Goal: Information Seeking & Learning: Learn about a topic

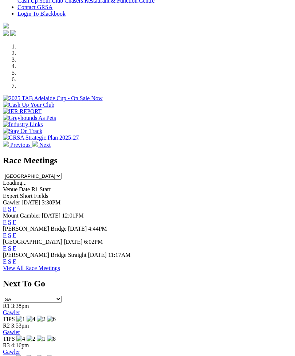
scroll to position [205, 0]
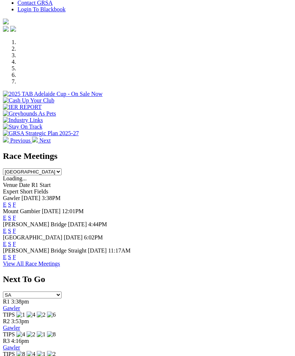
click at [16, 202] on link "F" at bounding box center [14, 205] width 3 height 6
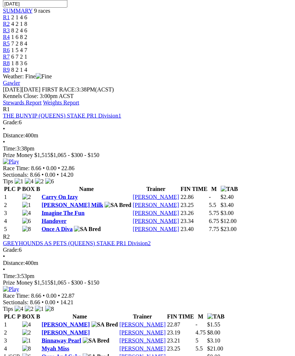
scroll to position [259, 0]
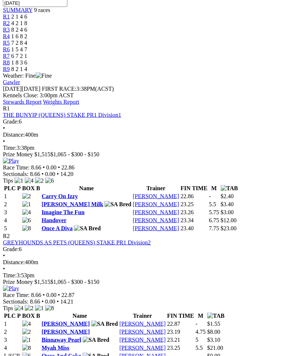
click at [19, 286] on img at bounding box center [11, 289] width 16 height 7
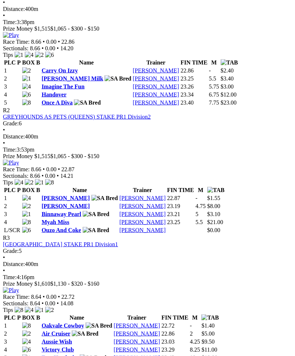
scroll to position [385, 0]
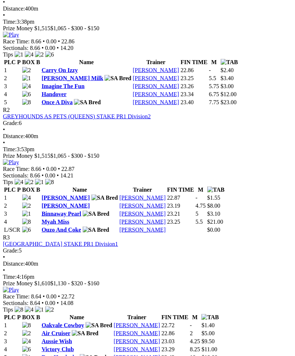
click at [19, 287] on img at bounding box center [11, 290] width 16 height 7
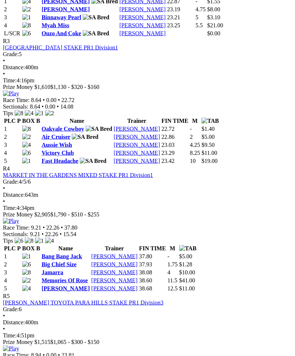
scroll to position [582, 0]
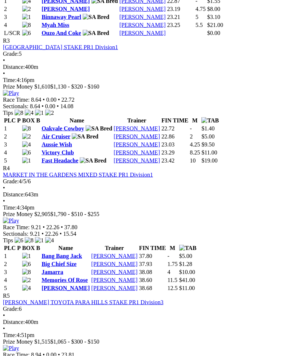
click at [19, 218] on img at bounding box center [11, 221] width 16 height 7
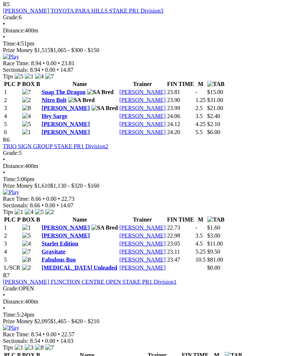
scroll to position [874, 0]
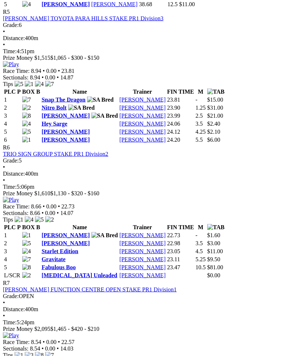
click at [19, 197] on img at bounding box center [11, 200] width 16 height 7
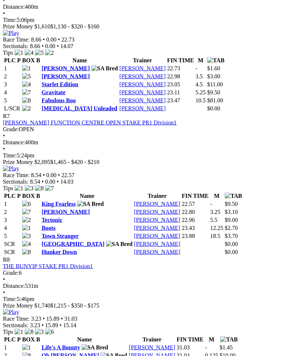
scroll to position [1035, 0]
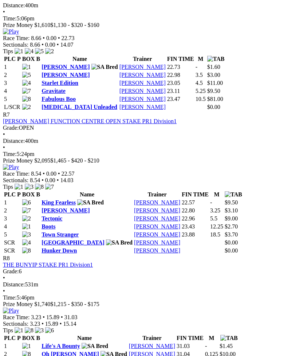
click at [19, 164] on img at bounding box center [11, 167] width 16 height 7
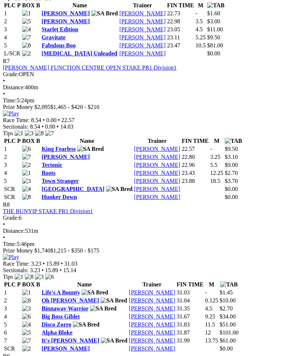
scroll to position [1087, 0]
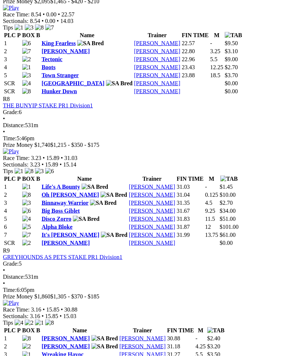
scroll to position [1195, 0]
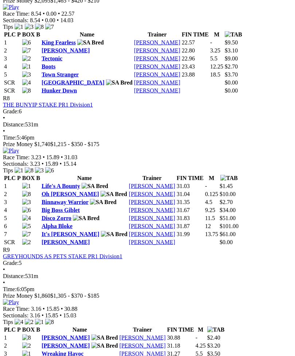
click at [19, 148] on img at bounding box center [11, 151] width 16 height 7
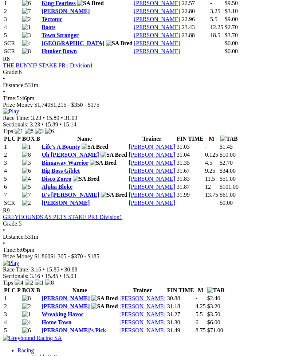
scroll to position [1230, 0]
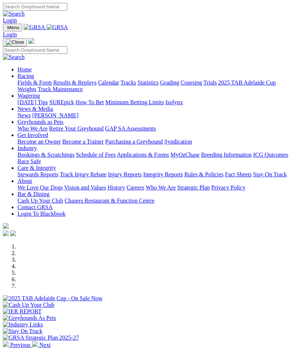
scroll to position [228, 0]
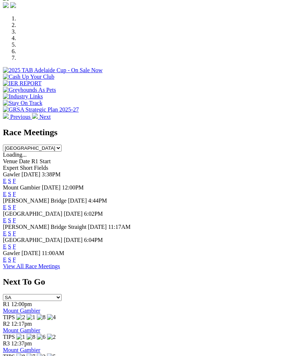
click at [16, 263] on link "F" at bounding box center [14, 260] width 3 height 6
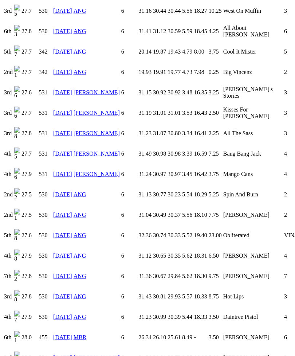
scroll to position [1379, 0]
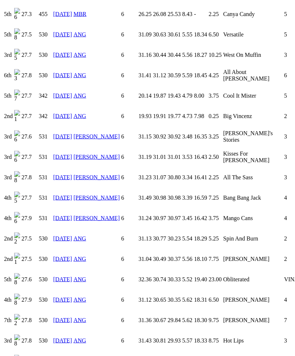
scroll to position [1331, 0]
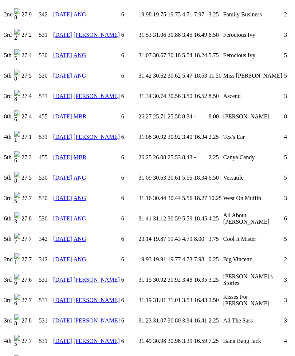
scroll to position [1186, 0]
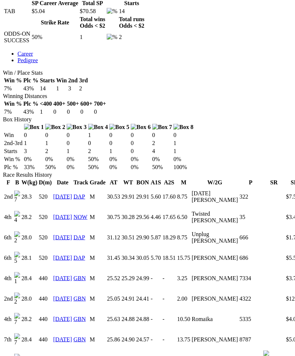
scroll to position [375, 0]
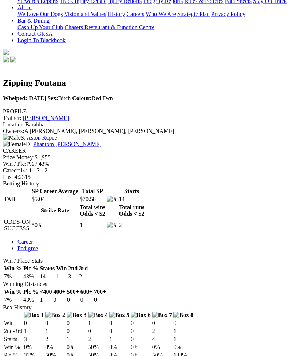
scroll to position [185, 0]
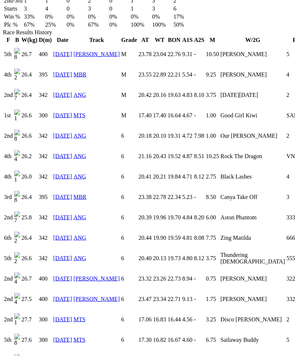
scroll to position [532, 0]
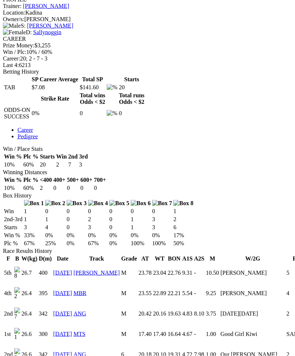
scroll to position [294, 0]
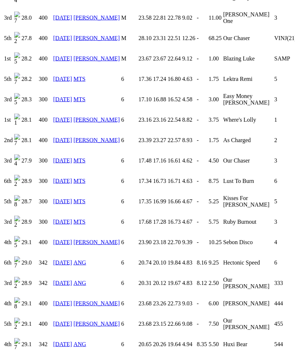
scroll to position [575, 0]
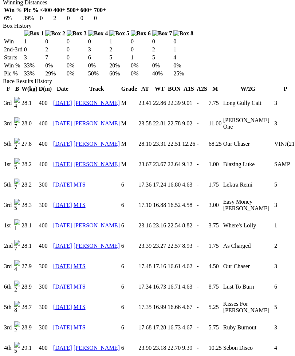
scroll to position [468, 0]
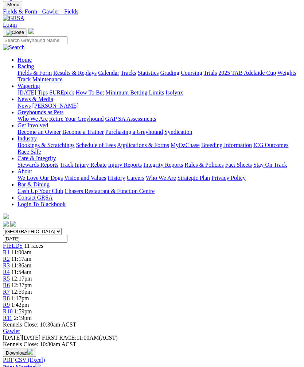
scroll to position [23, 0]
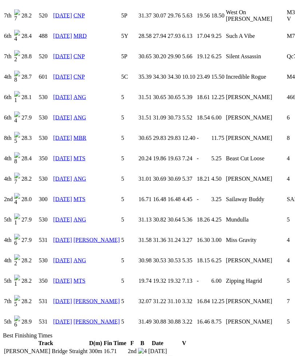
scroll to position [1394, 0]
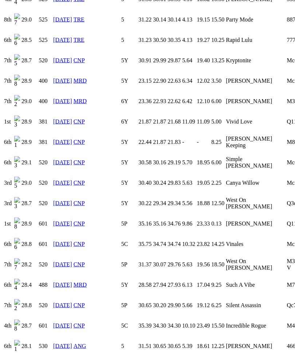
scroll to position [1138, 0]
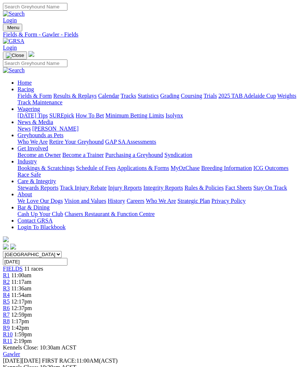
scroll to position [23, 0]
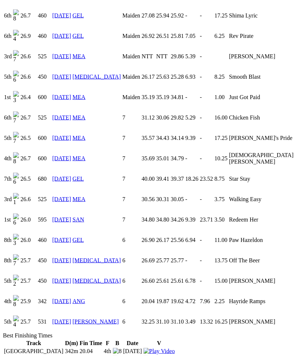
scroll to position [640, 0]
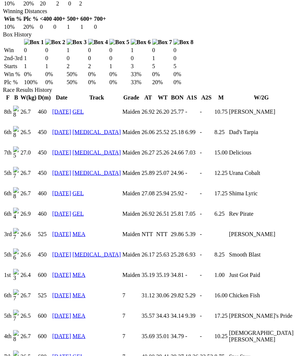
scroll to position [457, 0]
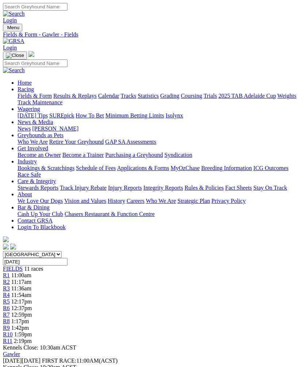
scroll to position [23, 0]
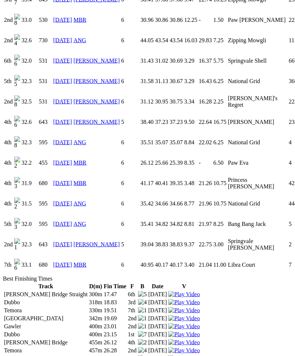
scroll to position [1574, 0]
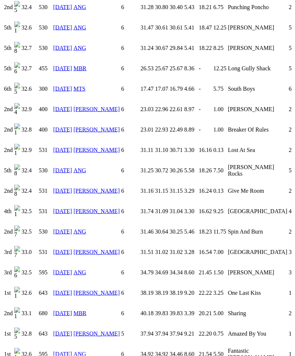
scroll to position [1110, 0]
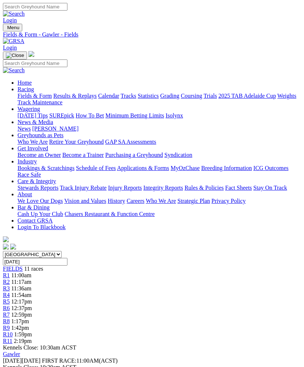
scroll to position [23, 0]
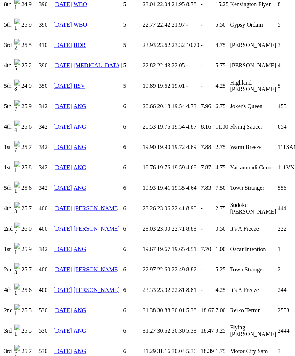
scroll to position [813, 0]
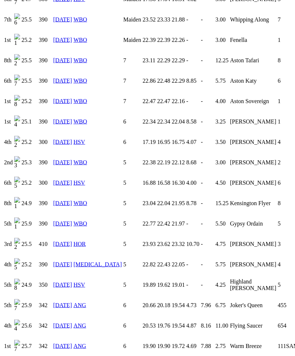
scroll to position [610, 0]
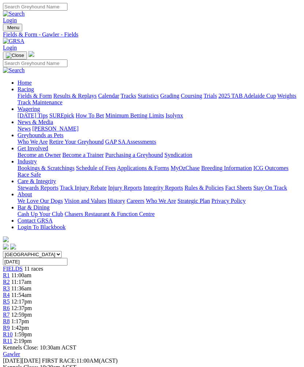
scroll to position [23, 0]
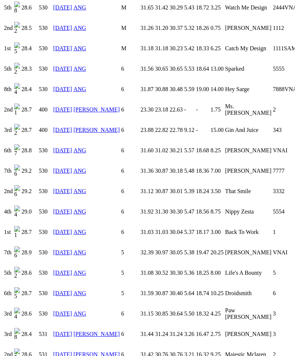
scroll to position [707, 0]
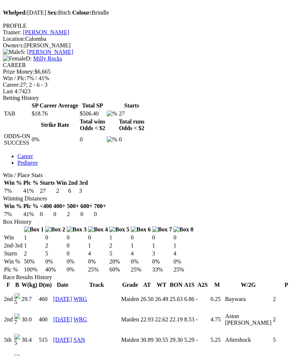
scroll to position [272, 0]
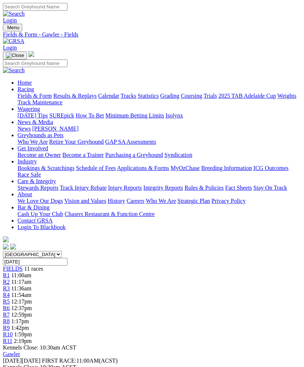
scroll to position [23, 0]
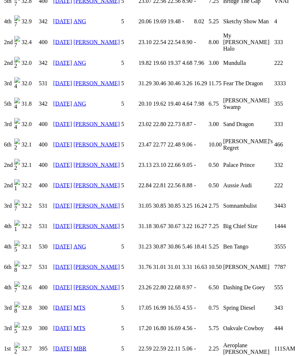
scroll to position [919, 0]
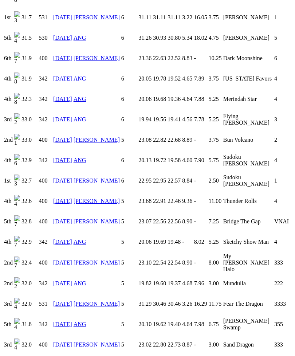
scroll to position [695, 0]
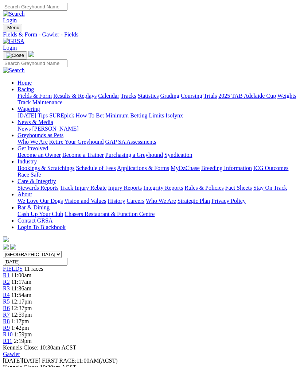
scroll to position [23, 0]
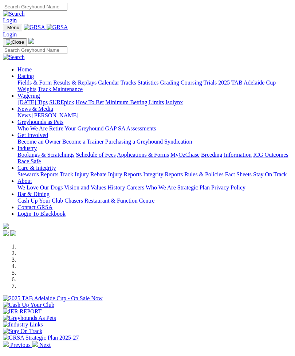
scroll to position [228, 0]
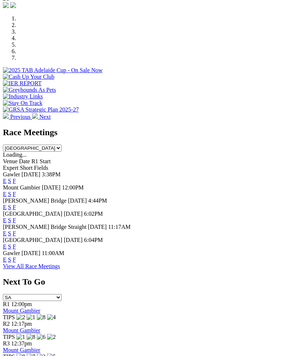
click at [16, 178] on link "F" at bounding box center [14, 181] width 3 height 6
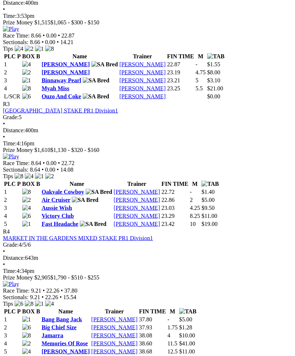
scroll to position [519, 0]
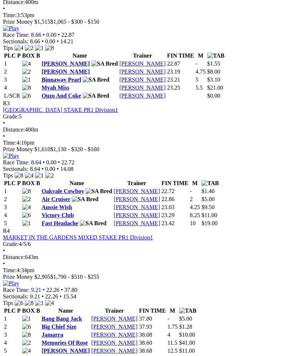
click at [19, 281] on img at bounding box center [11, 284] width 16 height 7
